Goal: Find specific page/section: Find specific page/section

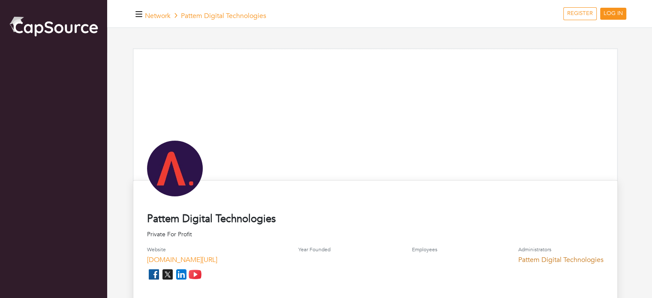
click at [554, 261] on link "Pattem Digital Technologies" at bounding box center [560, 259] width 85 height 9
